Goal: Navigation & Orientation: Find specific page/section

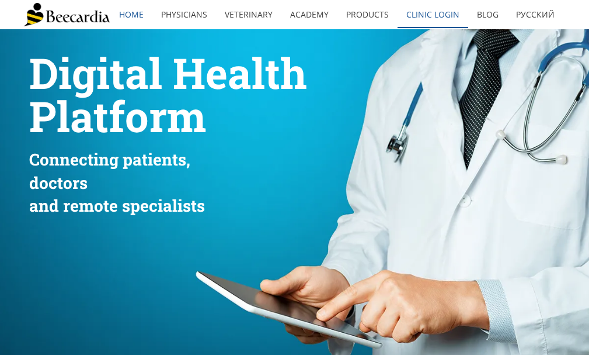
click at [436, 15] on link "Clinic Login" at bounding box center [433, 14] width 71 height 27
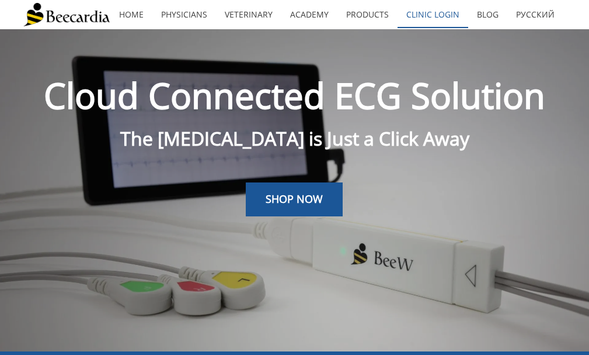
click at [421, 16] on link "Clinic Login" at bounding box center [433, 14] width 71 height 27
